Goal: Task Accomplishment & Management: Manage account settings

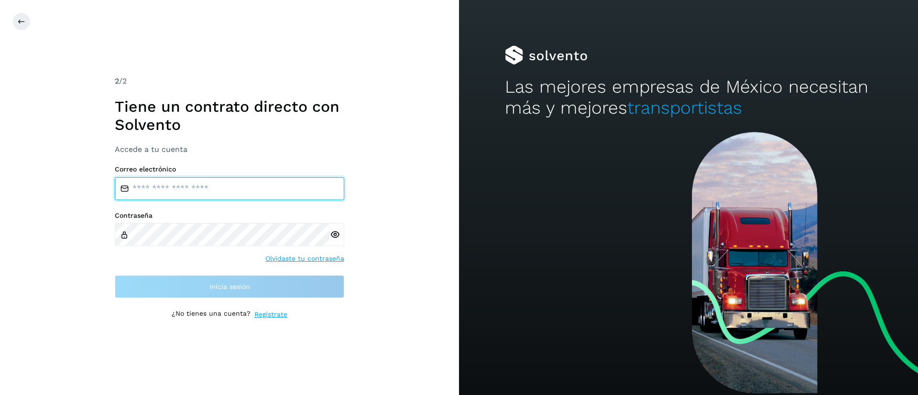
click at [272, 187] on input "email" at bounding box center [230, 188] width 230 height 23
type input "**********"
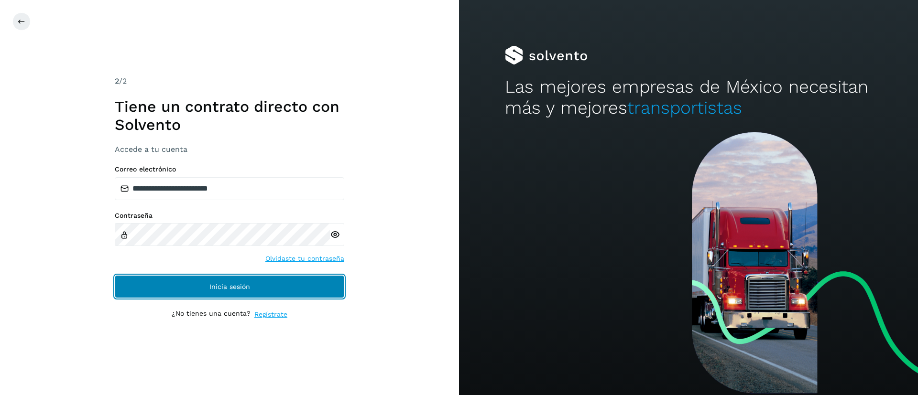
click at [229, 276] on button "Inicia sesión" at bounding box center [230, 286] width 230 height 23
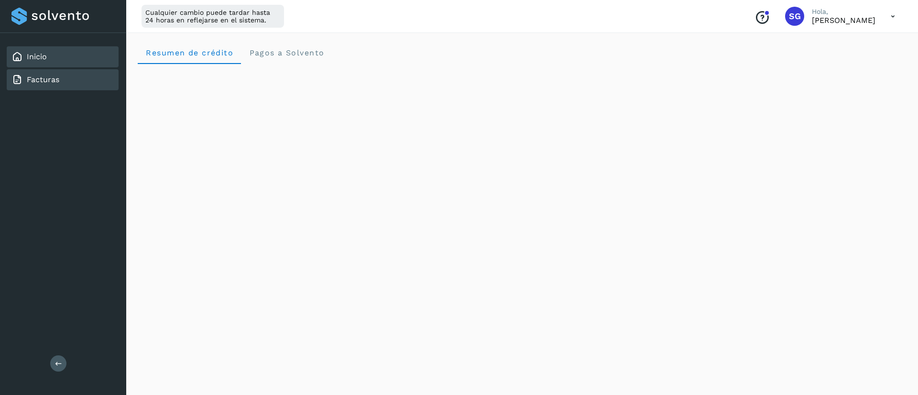
click at [39, 78] on link "Facturas" at bounding box center [43, 79] width 33 height 9
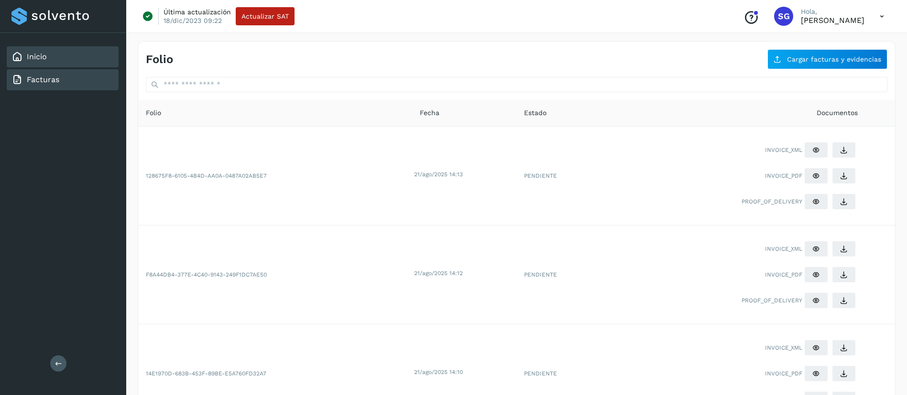
click at [56, 61] on div "Inicio" at bounding box center [63, 56] width 112 height 21
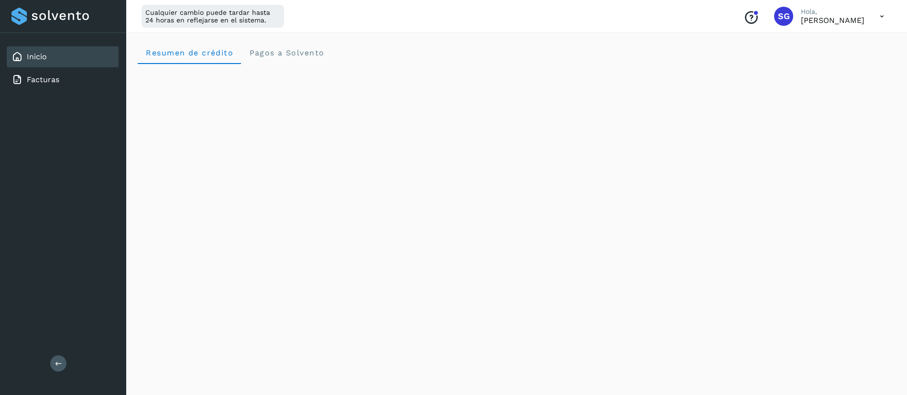
drag, startPoint x: 905, startPoint y: 134, endPoint x: 918, endPoint y: 168, distance: 36.2
